Goal: Navigation & Orientation: Understand site structure

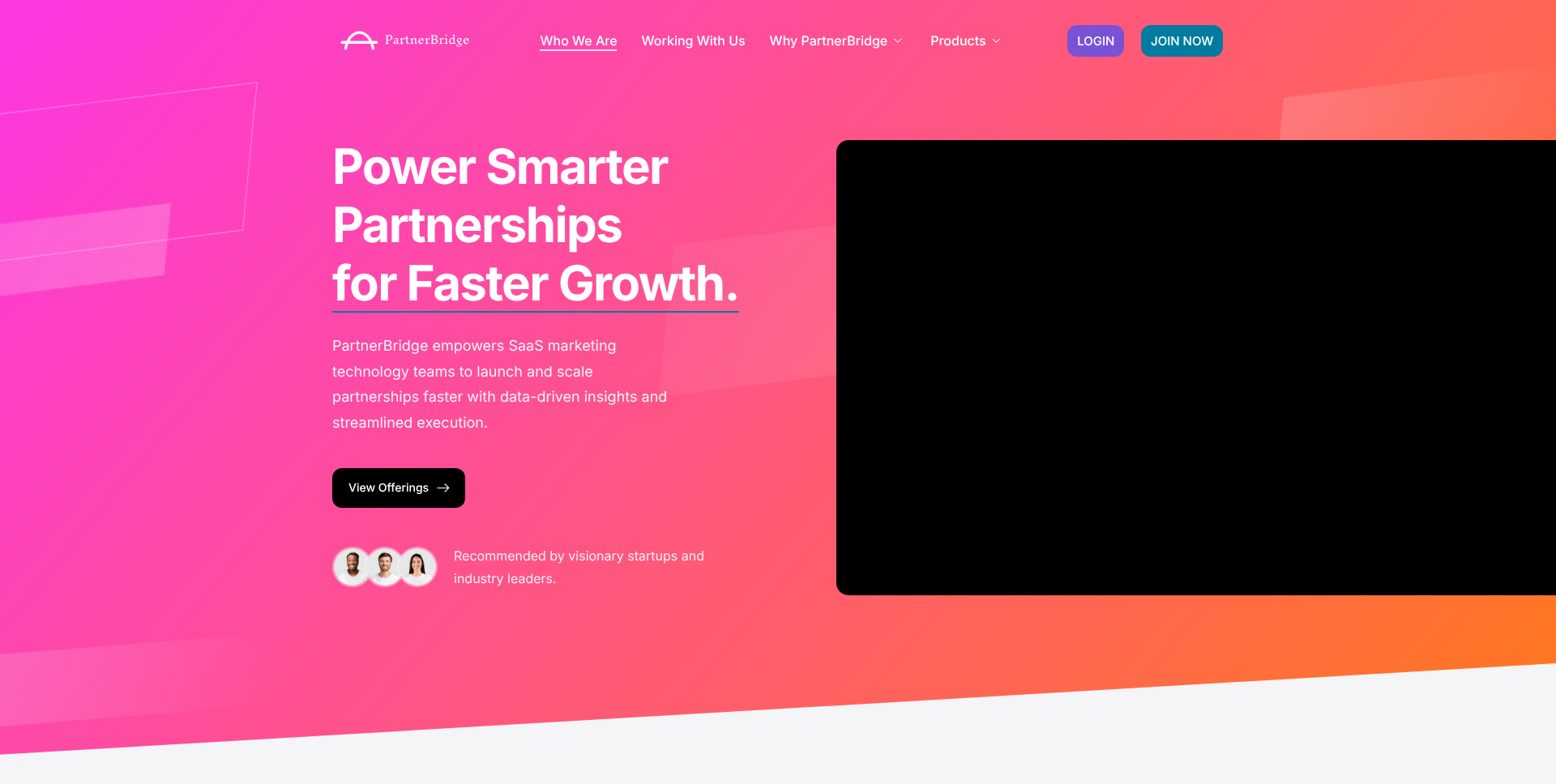
click at [564, 41] on link "Who We Are" at bounding box center [578, 40] width 77 height 13
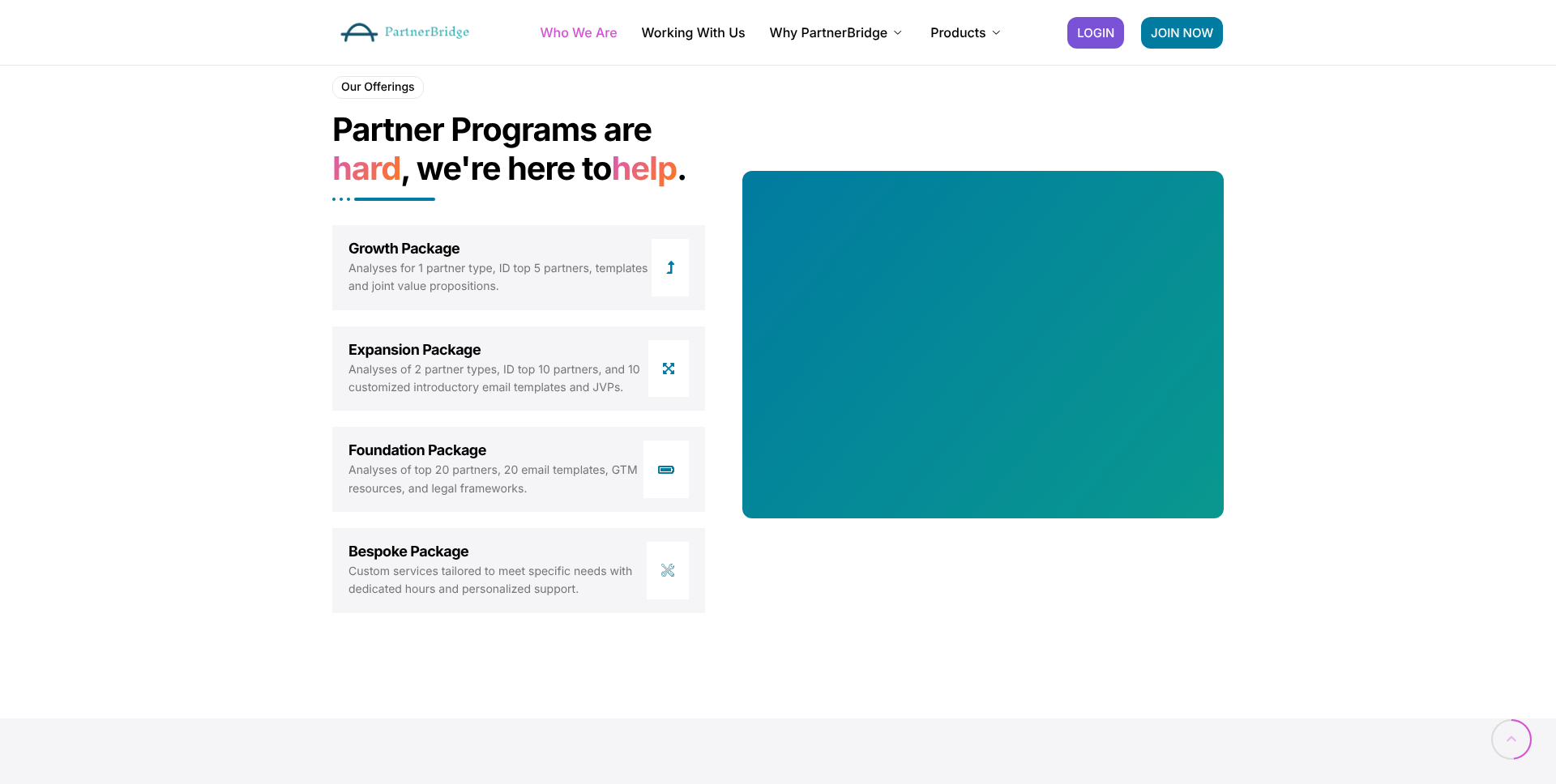
scroll to position [1631, 0]
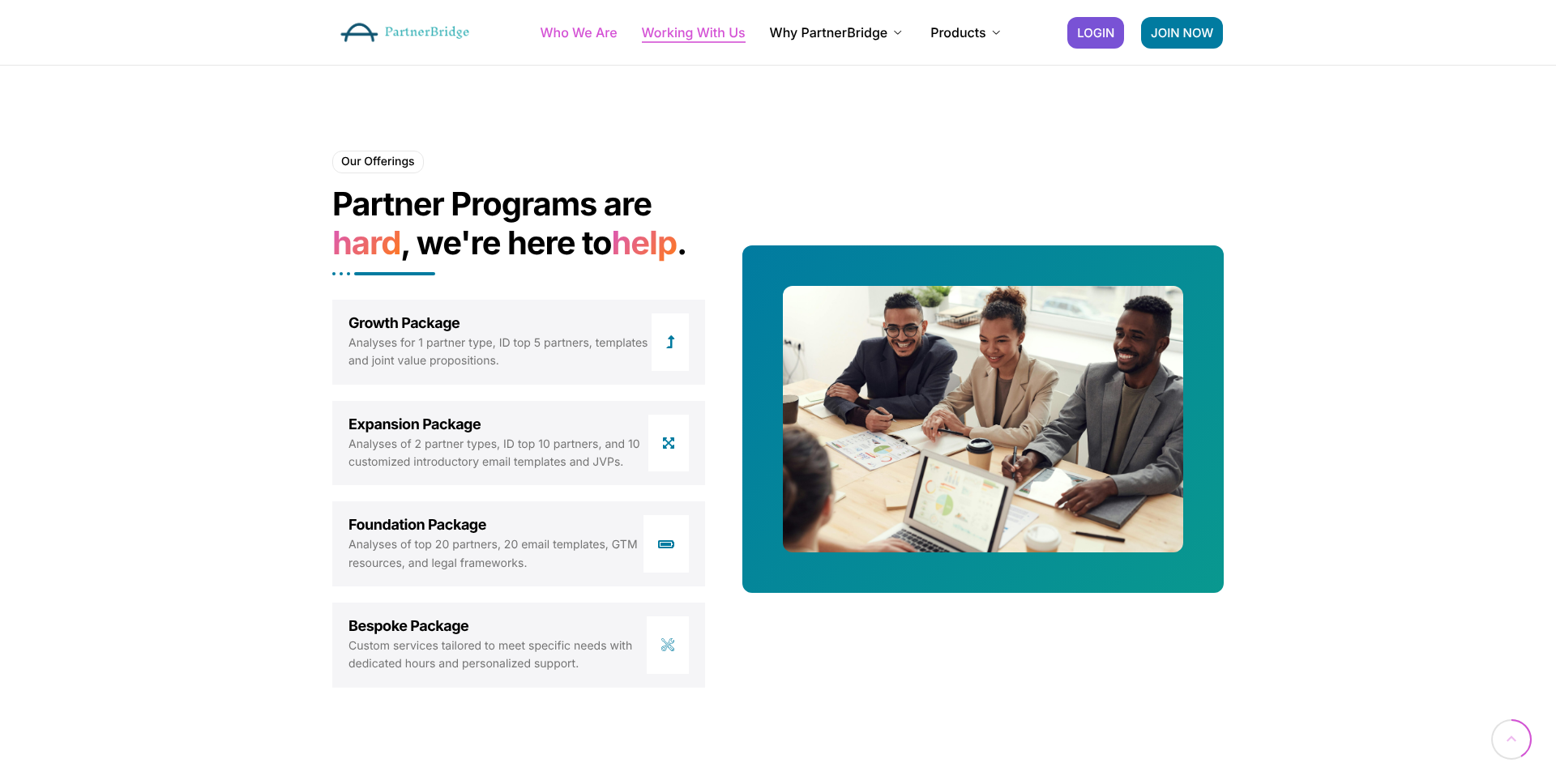
click at [701, 36] on link "Working With Us" at bounding box center [694, 32] width 104 height 13
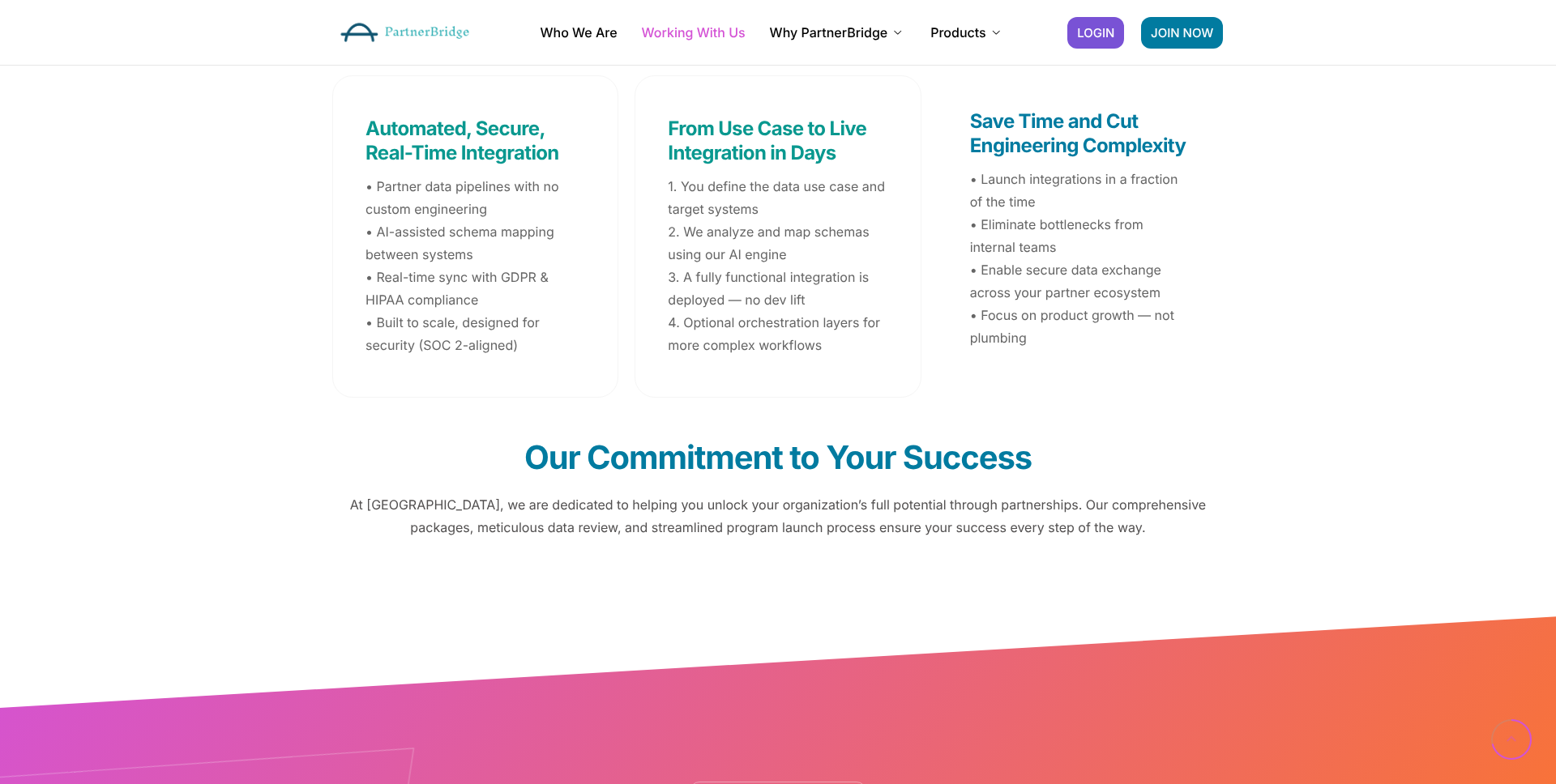
scroll to position [1980, 0]
